Goal: Find specific page/section: Find specific page/section

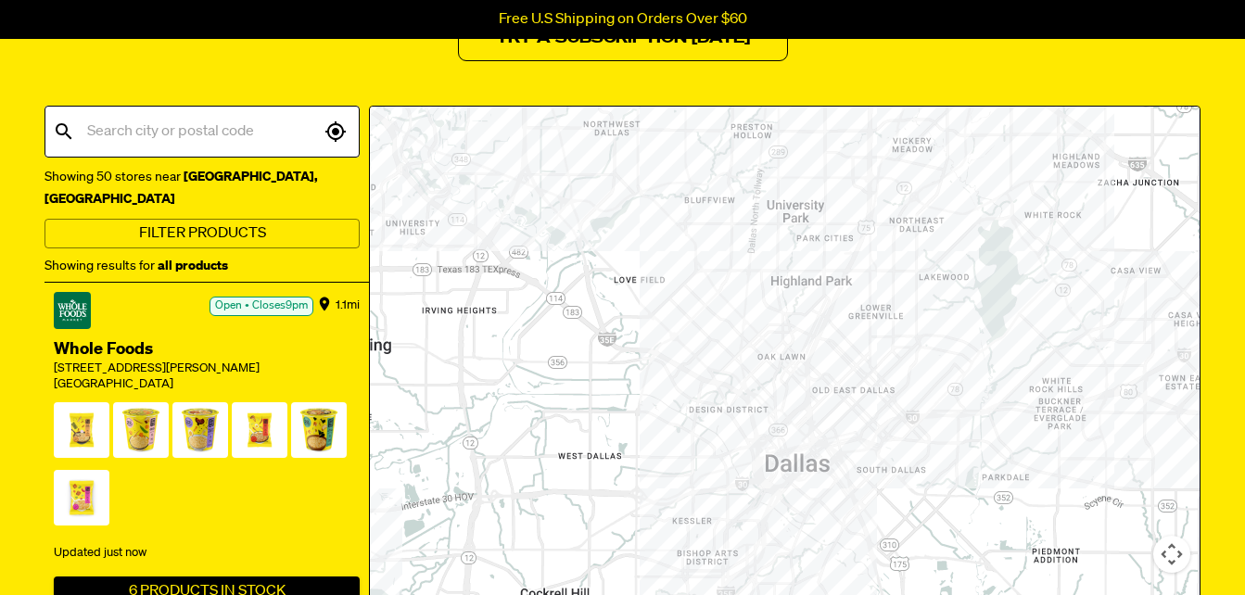
scroll to position [278, 0]
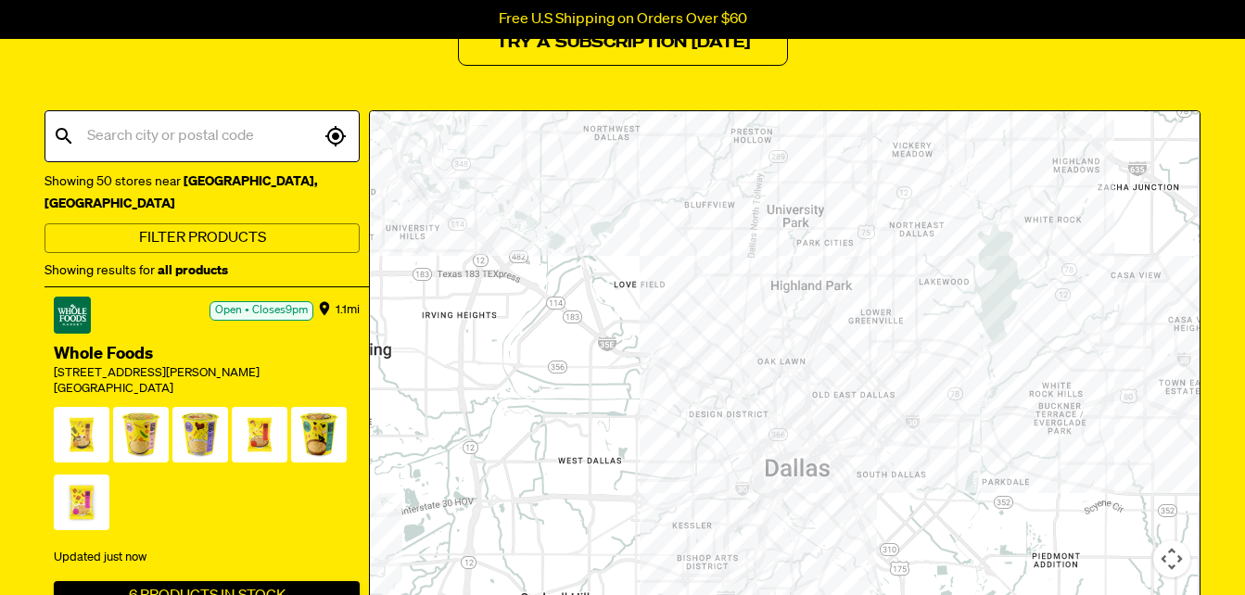
click at [231, 147] on input "text" at bounding box center [201, 136] width 237 height 35
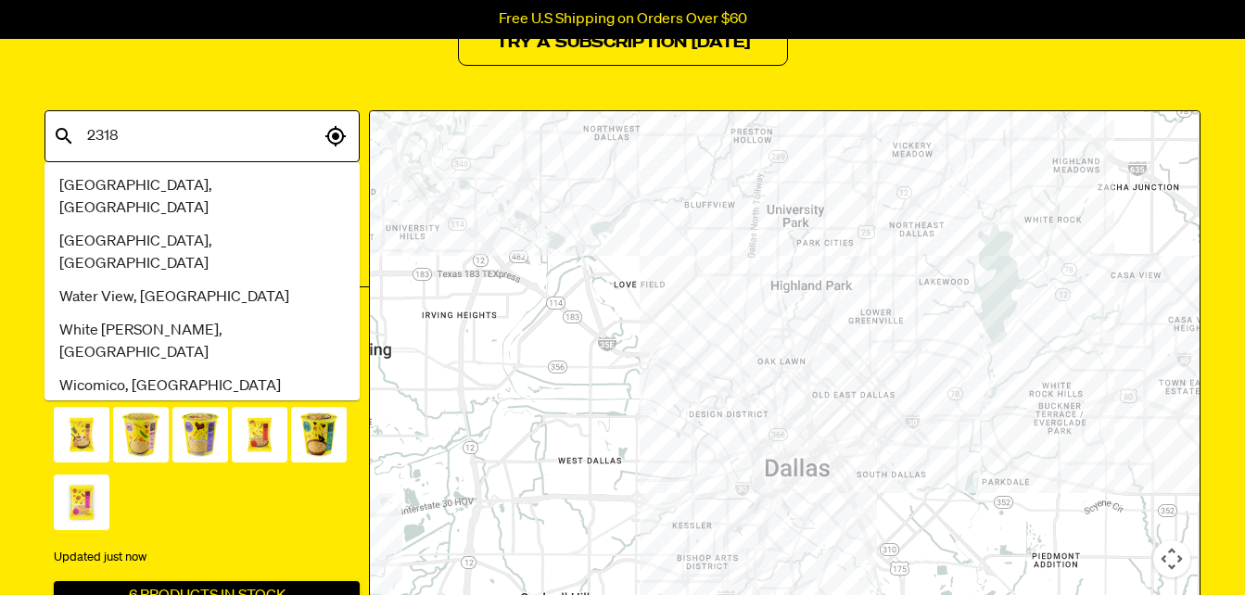
type input "23185"
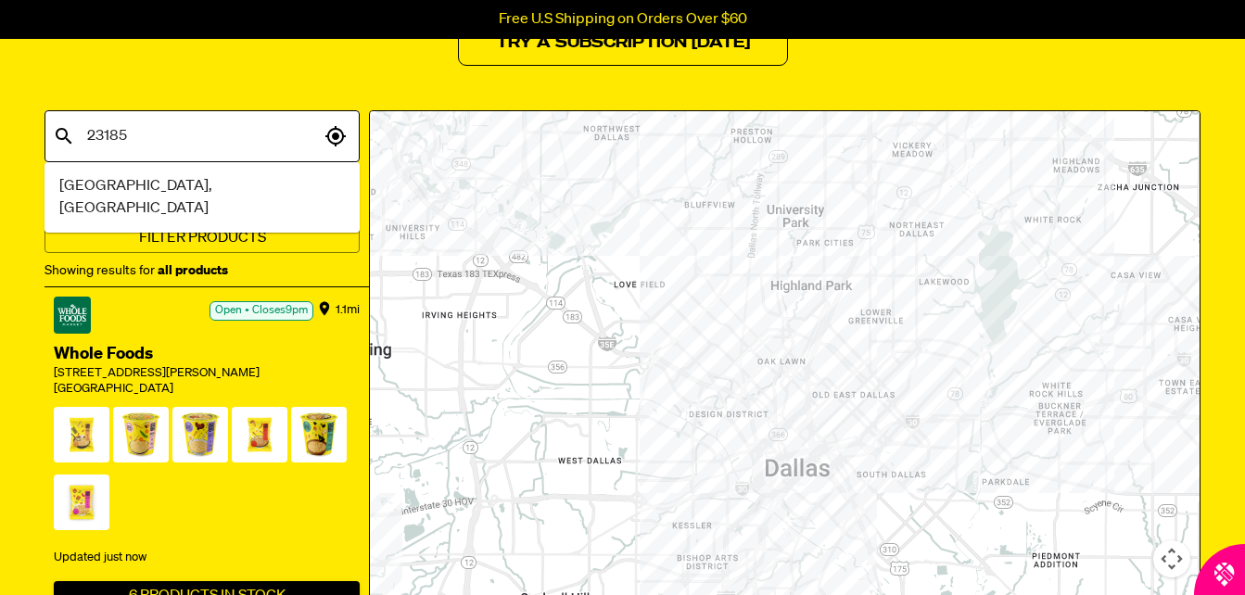
click at [161, 182] on span "[GEOGRAPHIC_DATA], [GEOGRAPHIC_DATA]" at bounding box center [202, 197] width 286 height 45
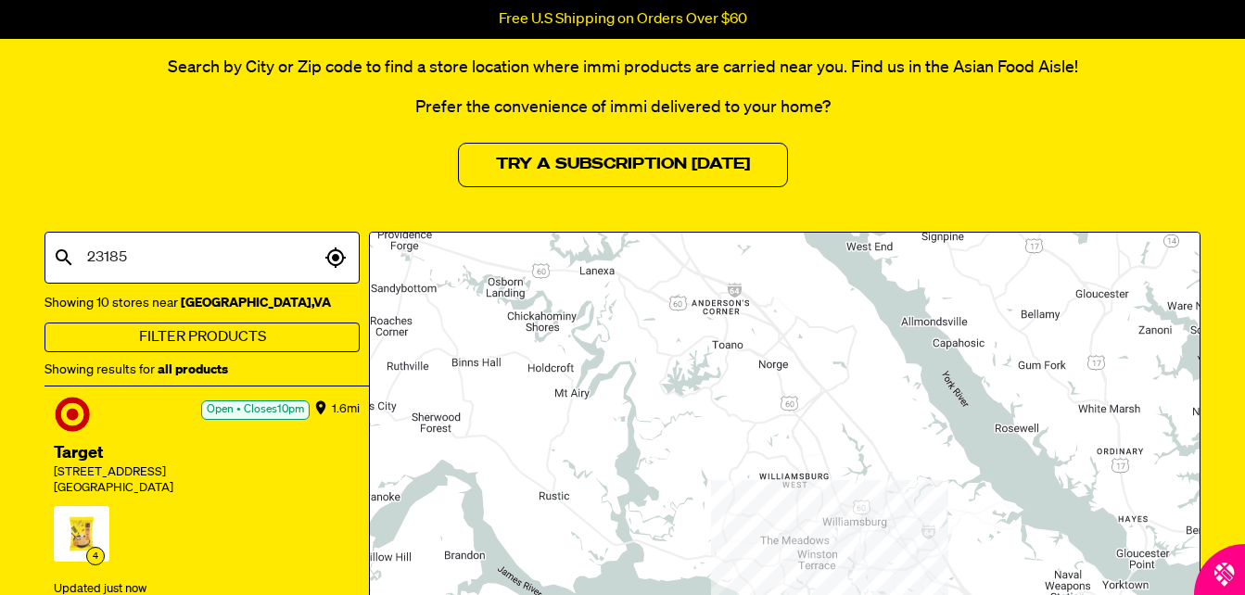
scroll to position [185, 0]
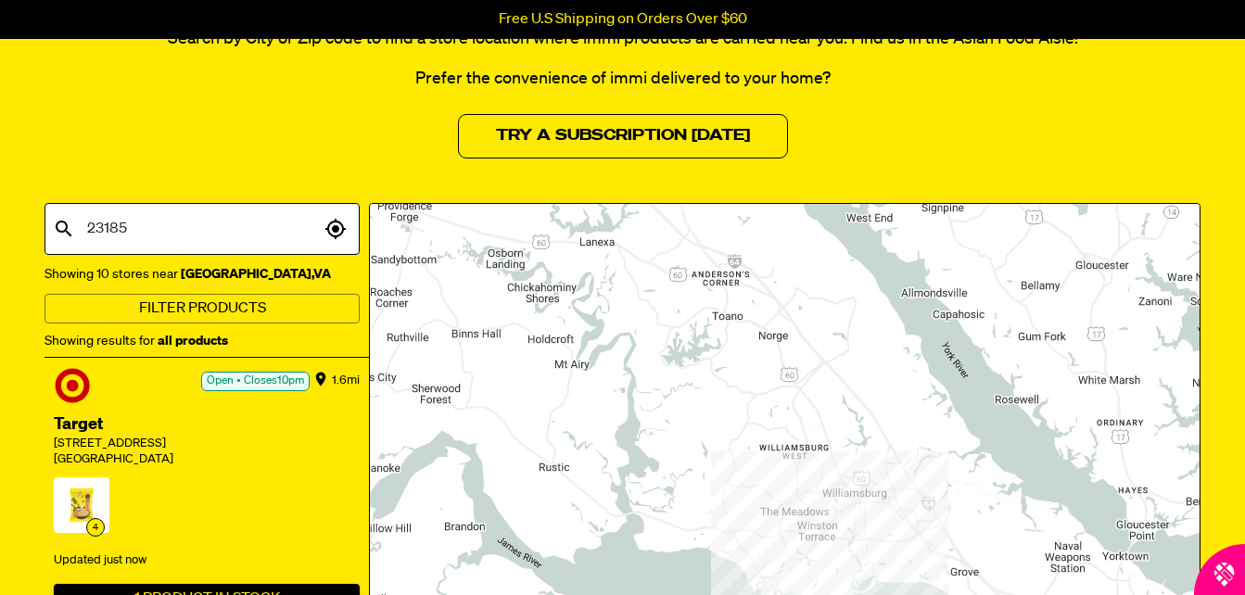
click at [96, 497] on span "4" at bounding box center [82, 510] width 56 height 64
click at [81, 513] on span "4" at bounding box center [82, 510] width 56 height 64
click at [85, 439] on div "[STREET_ADDRESS]" at bounding box center [207, 445] width 306 height 16
click at [796, 498] on div at bounding box center [785, 501] width 830 height 594
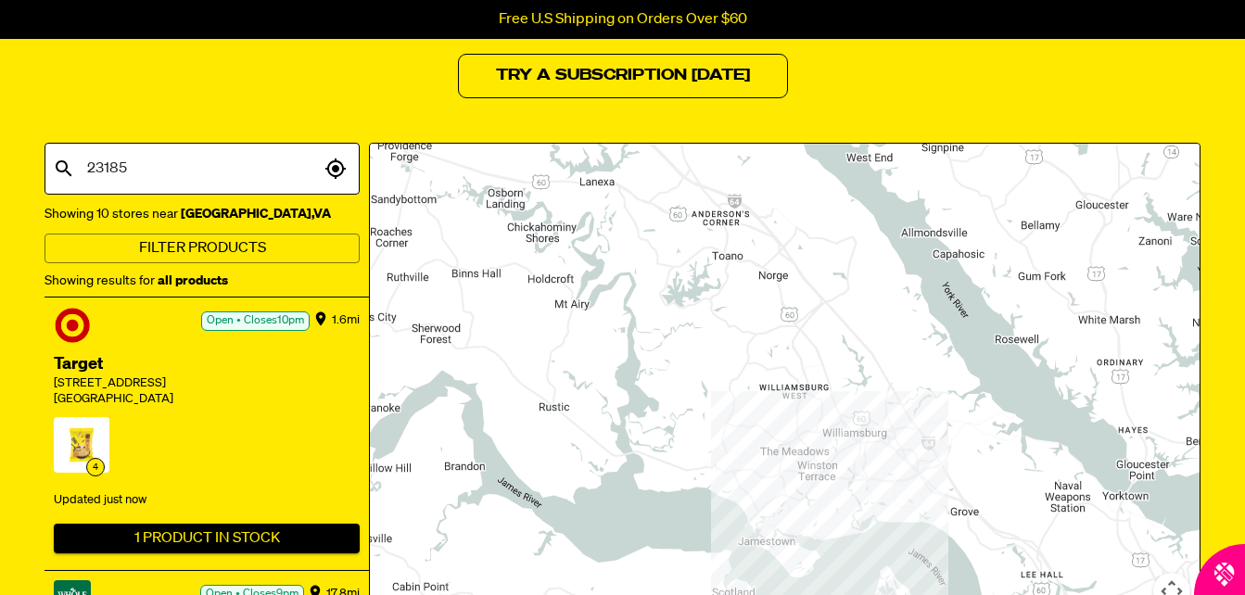
scroll to position [278, 0]
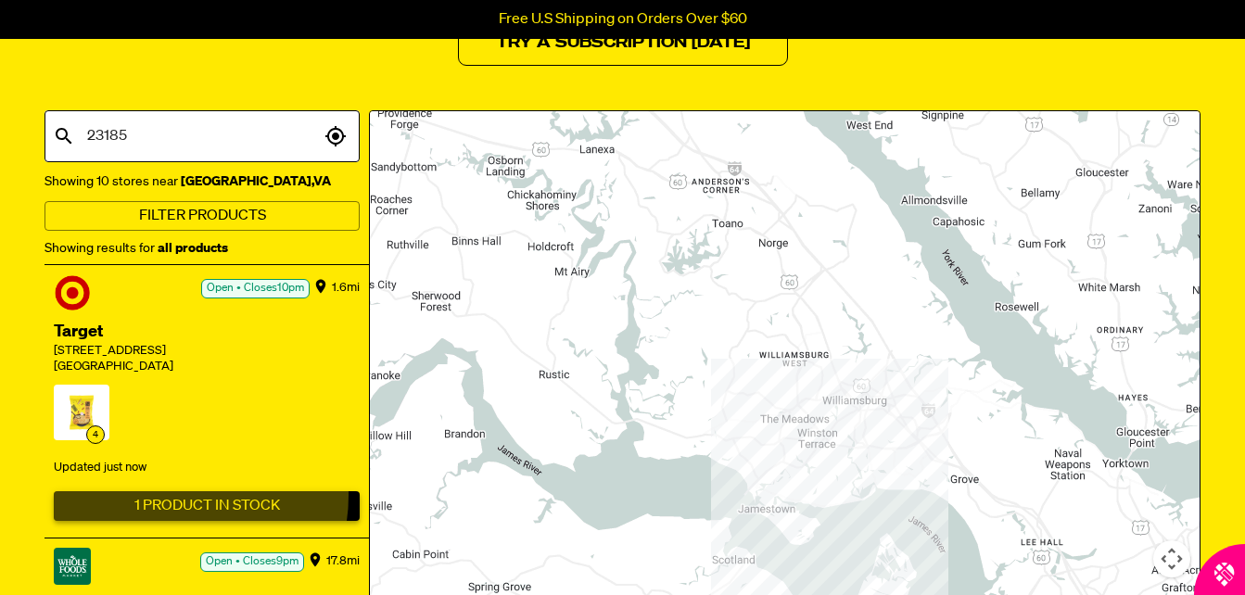
click at [177, 496] on button "1 Product In Stock" at bounding box center [207, 507] width 306 height 30
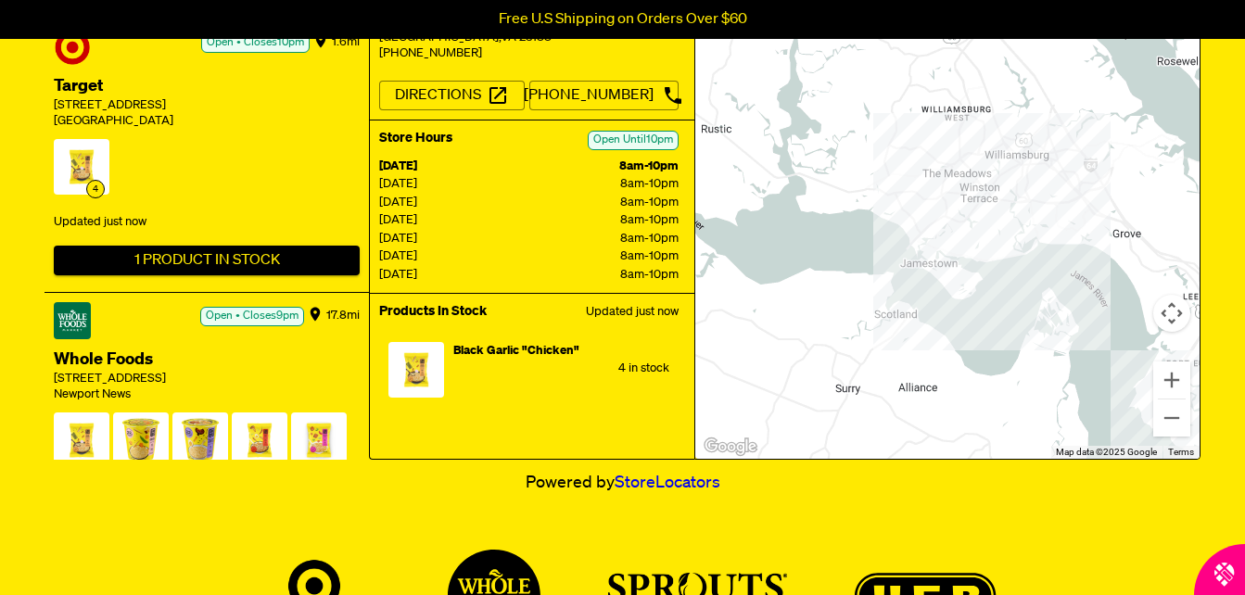
scroll to position [556, 0]
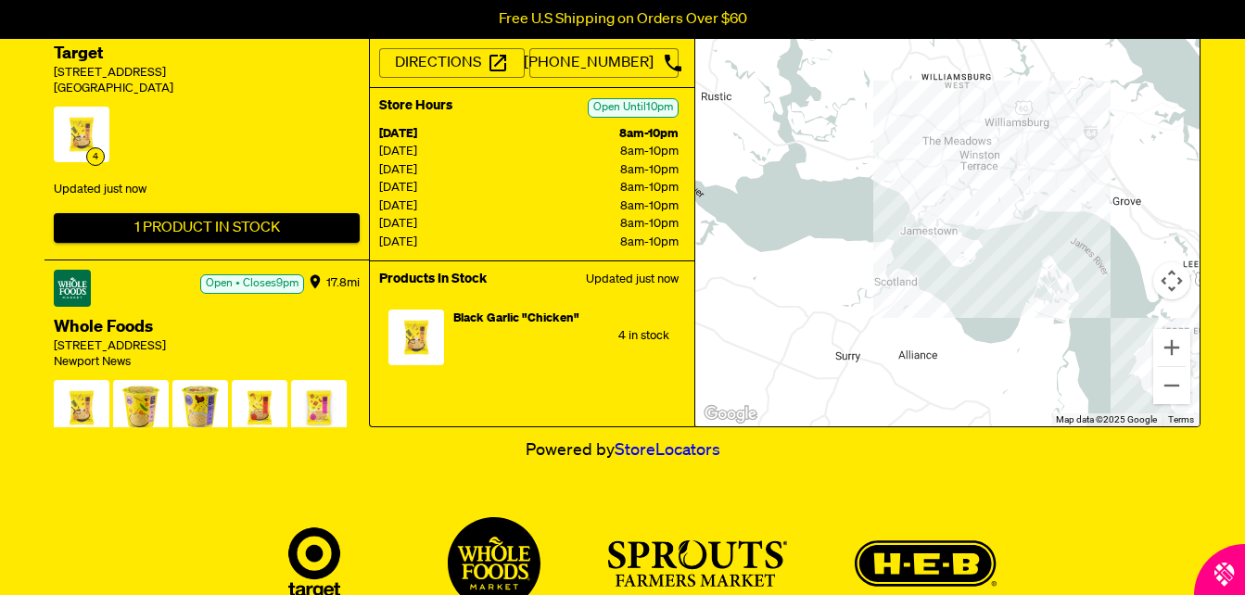
drag, startPoint x: 431, startPoint y: 410, endPoint x: 473, endPoint y: 391, distance: 45.7
drag, startPoint x: 473, startPoint y: 391, endPoint x: 410, endPoint y: 357, distance: 71.8
click at [409, 357] on div at bounding box center [417, 341] width 56 height 62
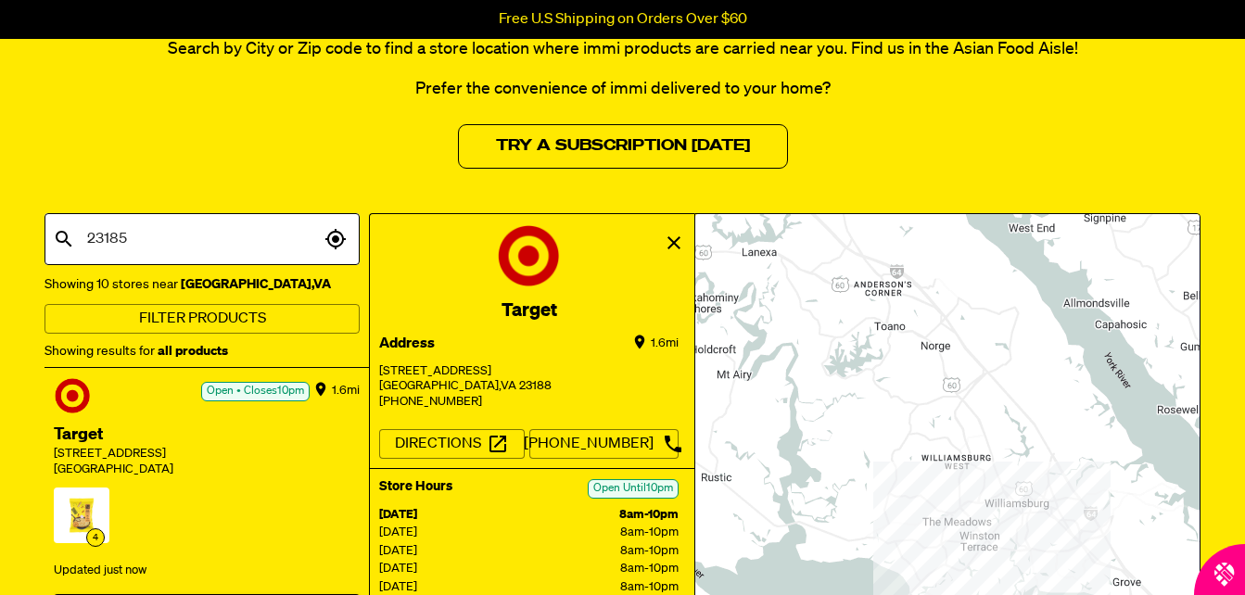
scroll to position [0, 0]
